Goal: Navigation & Orientation: Find specific page/section

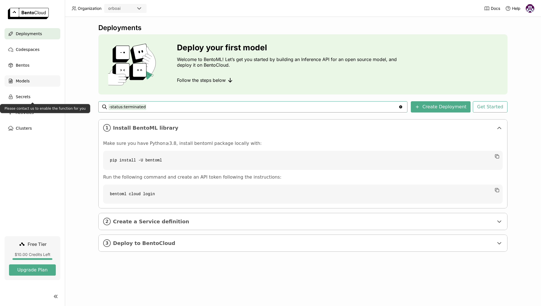
click at [28, 81] on span "Models" at bounding box center [23, 81] width 14 height 7
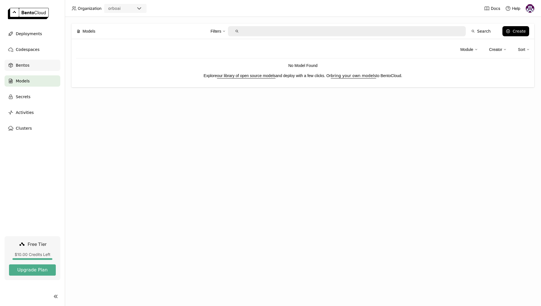
click at [24, 68] on span "Bentos" at bounding box center [23, 65] width 14 height 7
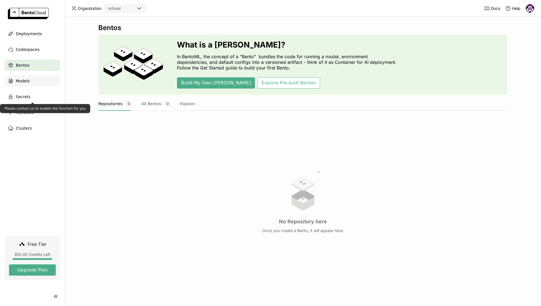
click at [33, 83] on div "Models" at bounding box center [33, 80] width 56 height 11
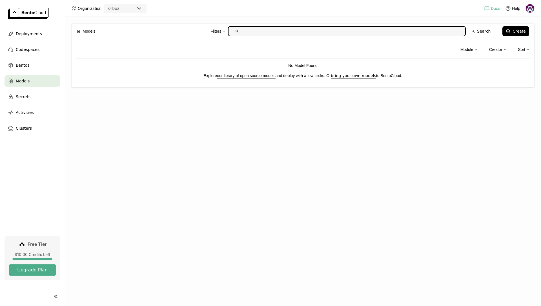
click at [490, 11] on link "Docs" at bounding box center [492, 9] width 16 height 6
